Goal: Navigation & Orientation: Find specific page/section

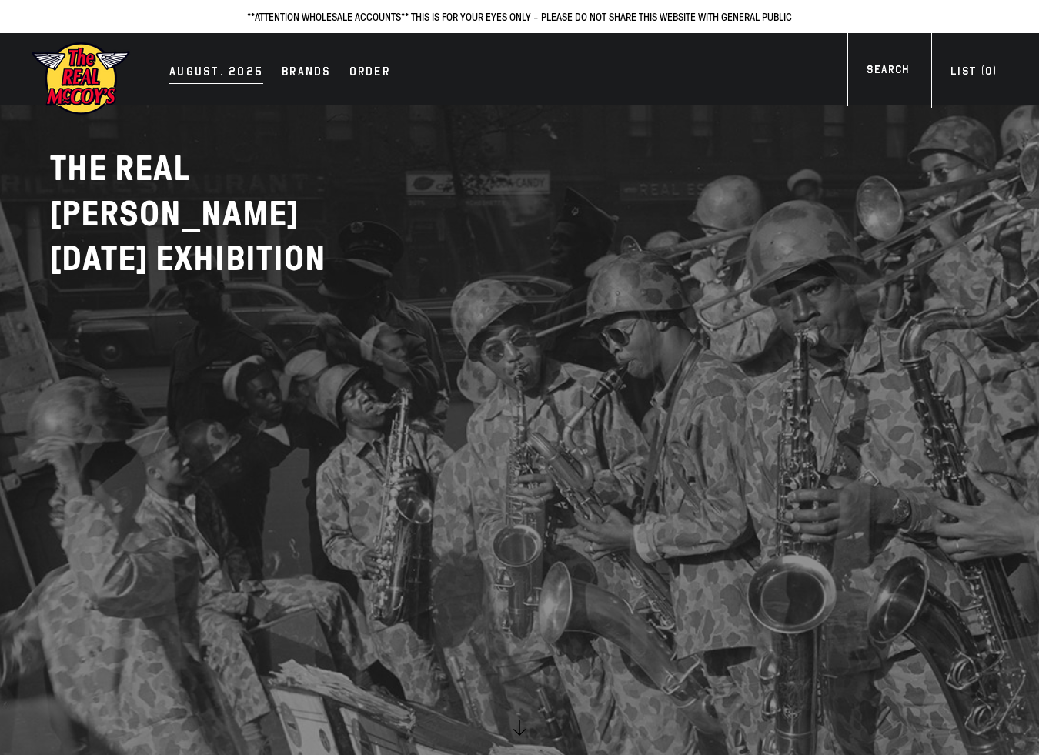
click at [223, 74] on div "AUGUST. 2025" at bounding box center [216, 73] width 94 height 22
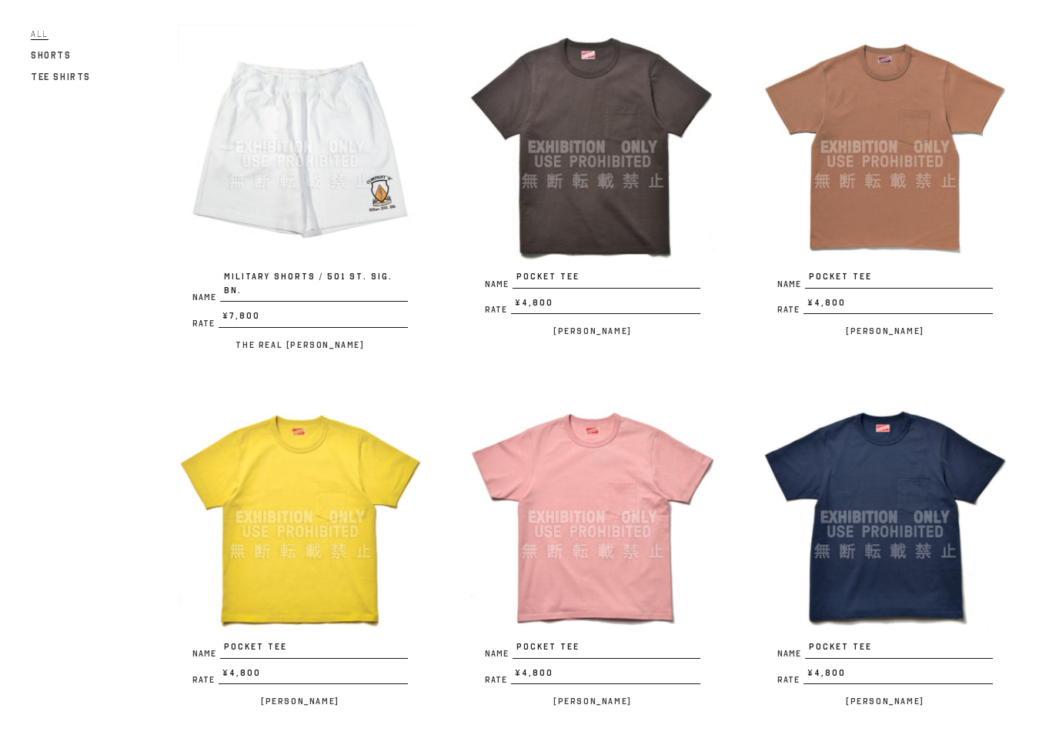
scroll to position [2705, 0]
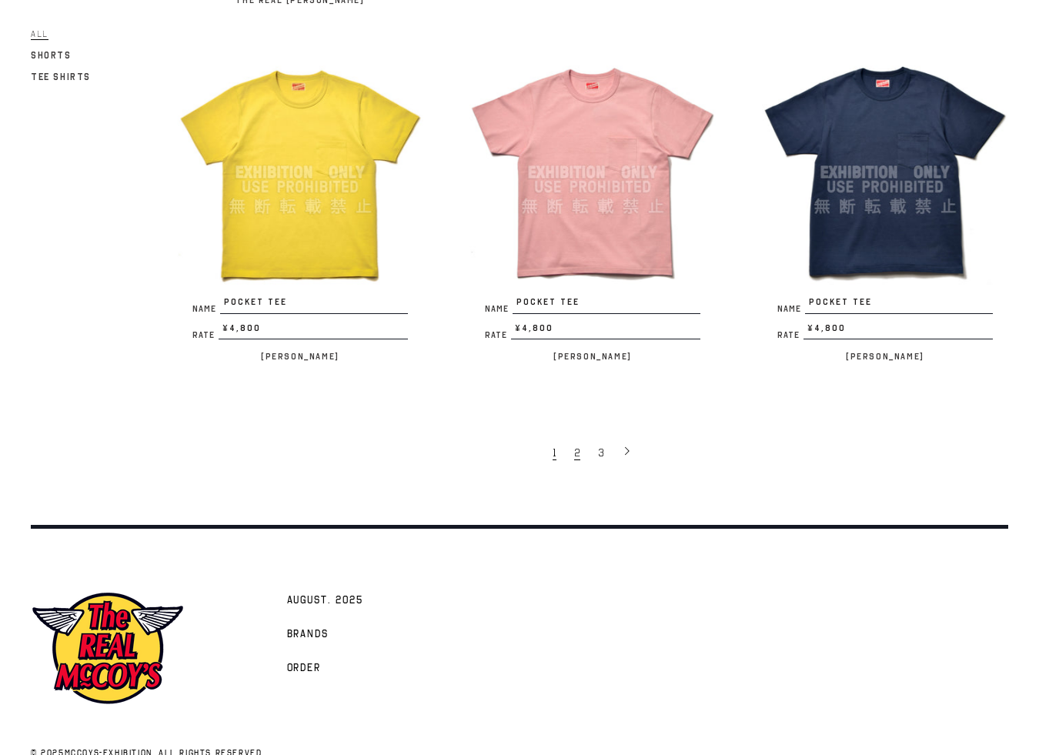
click at [577, 446] on span "2" at bounding box center [577, 453] width 6 height 15
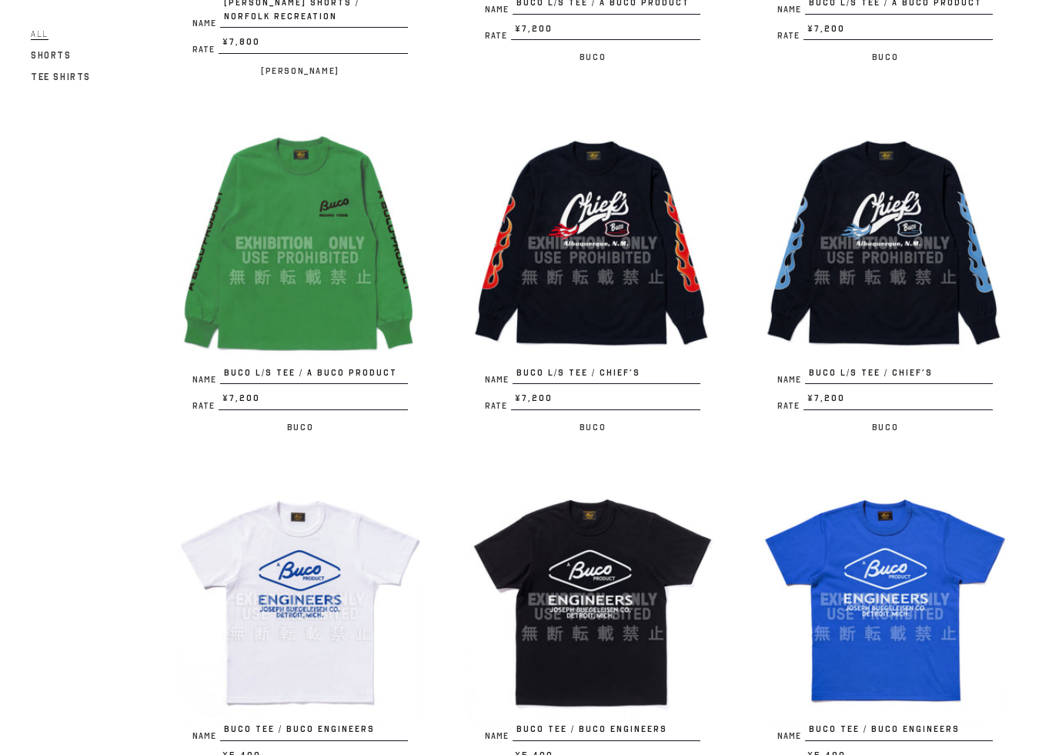
scroll to position [2599, 0]
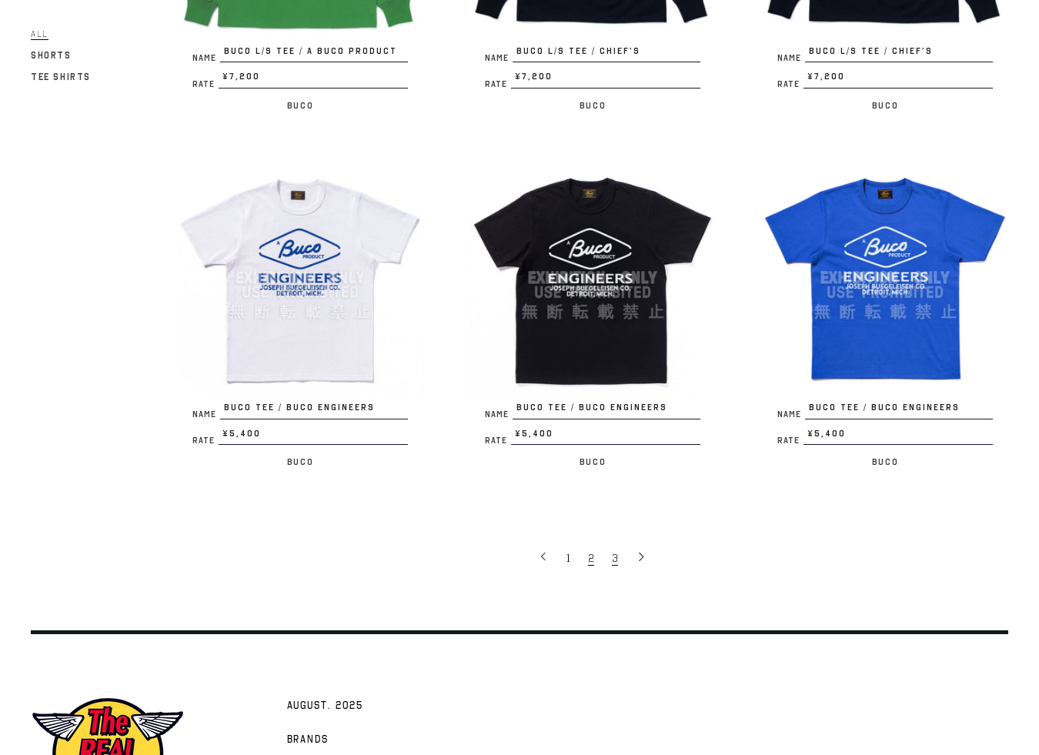
click at [614, 551] on span "3" at bounding box center [615, 558] width 6 height 15
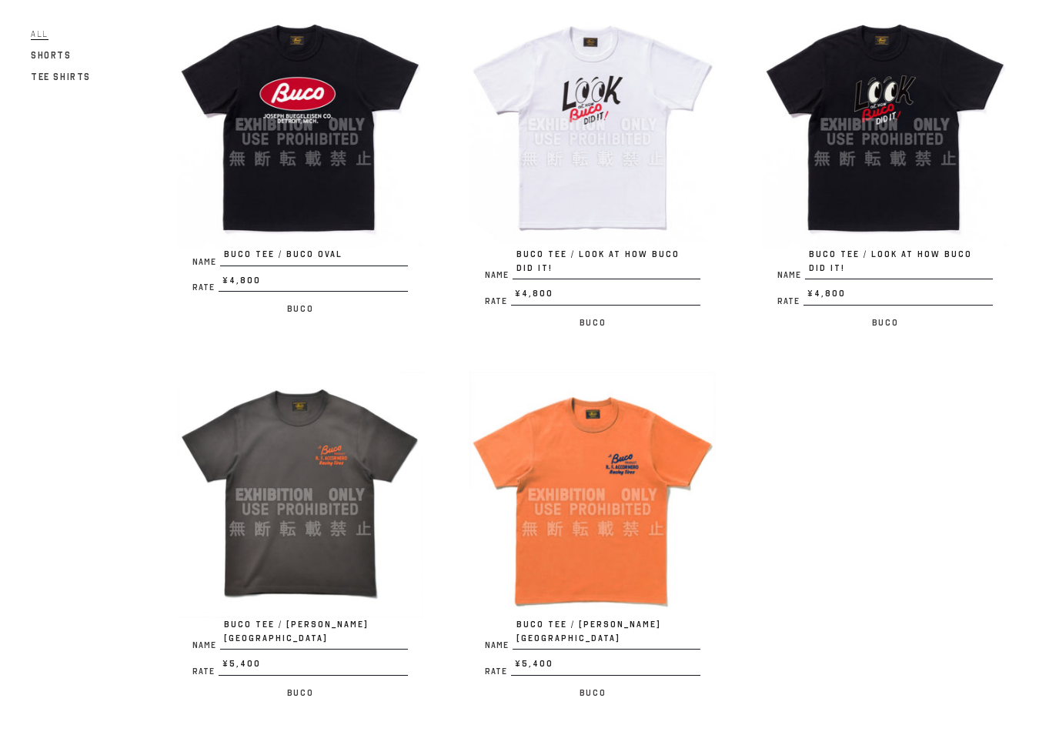
scroll to position [571, 0]
